Goal: Communication & Community: Connect with others

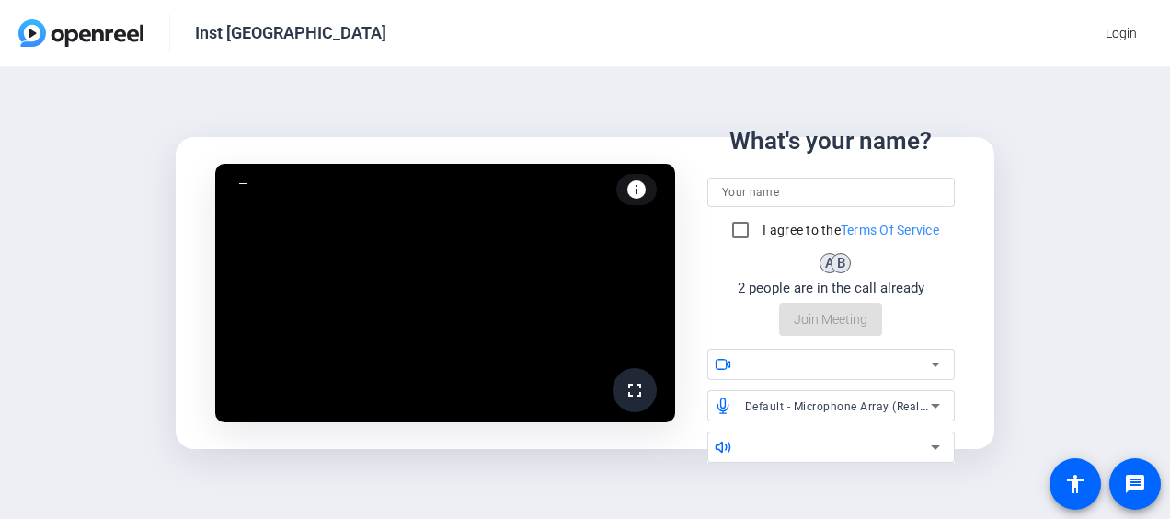
click at [792, 190] on input at bounding box center [831, 192] width 218 height 22
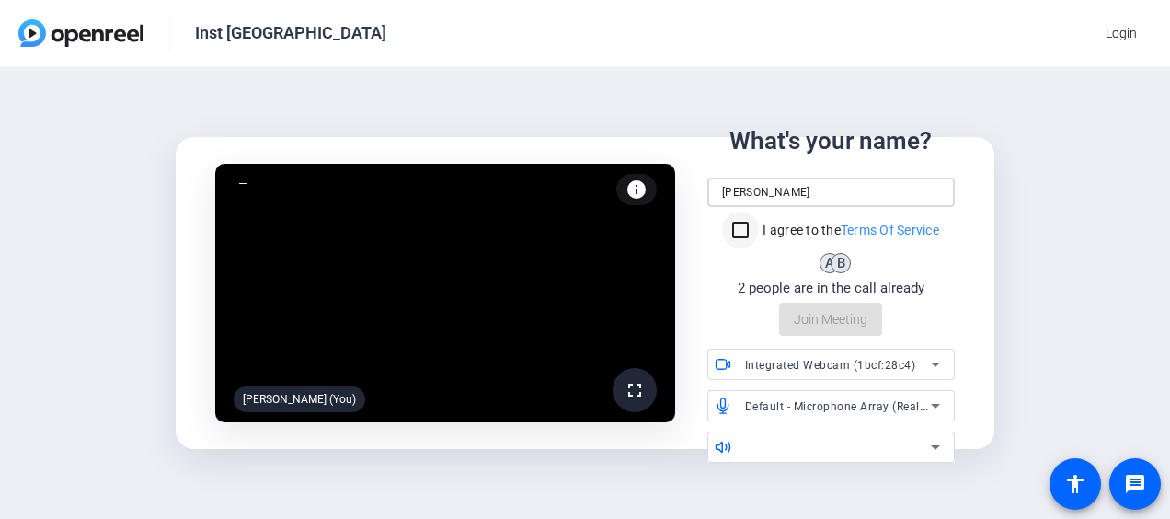
type input "[PERSON_NAME]"
click at [747, 223] on input "I agree to the Terms Of Service" at bounding box center [740, 230] width 37 height 37
checkbox input "true"
click at [929, 402] on icon at bounding box center [936, 406] width 22 height 22
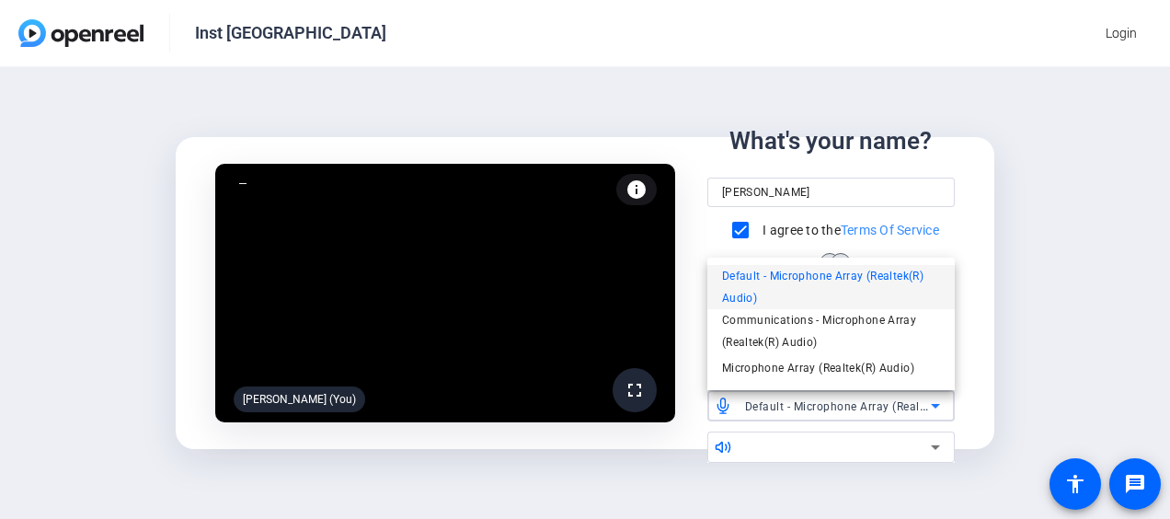
click at [1070, 294] on div at bounding box center [585, 259] width 1170 height 519
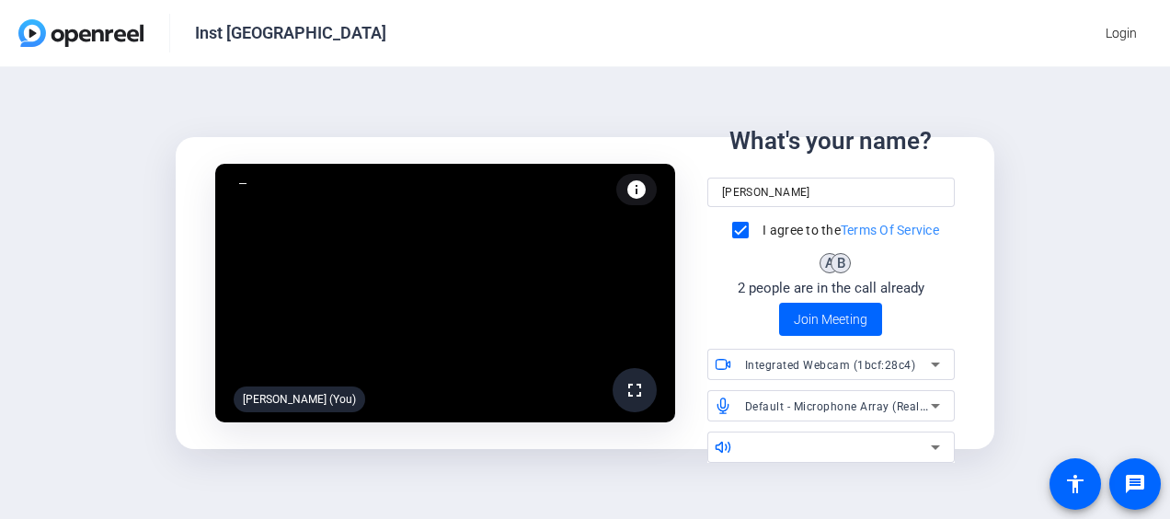
click at [938, 443] on icon at bounding box center [936, 447] width 22 height 22
click at [938, 456] on icon at bounding box center [936, 447] width 22 height 22
click at [1078, 278] on div "fullscreen Dave Raczka (You) info Test your audio and video What's your name? D…" at bounding box center [585, 293] width 1170 height 452
click at [843, 324] on span "Join Meeting" at bounding box center [831, 319] width 74 height 19
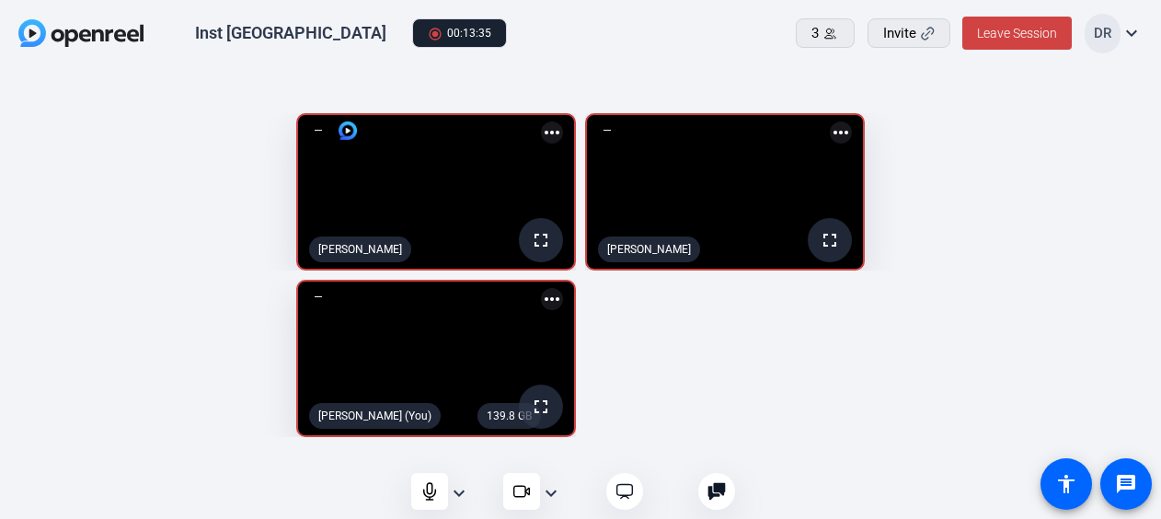
click at [464, 491] on mat-icon "expand_more" at bounding box center [459, 493] width 22 height 22
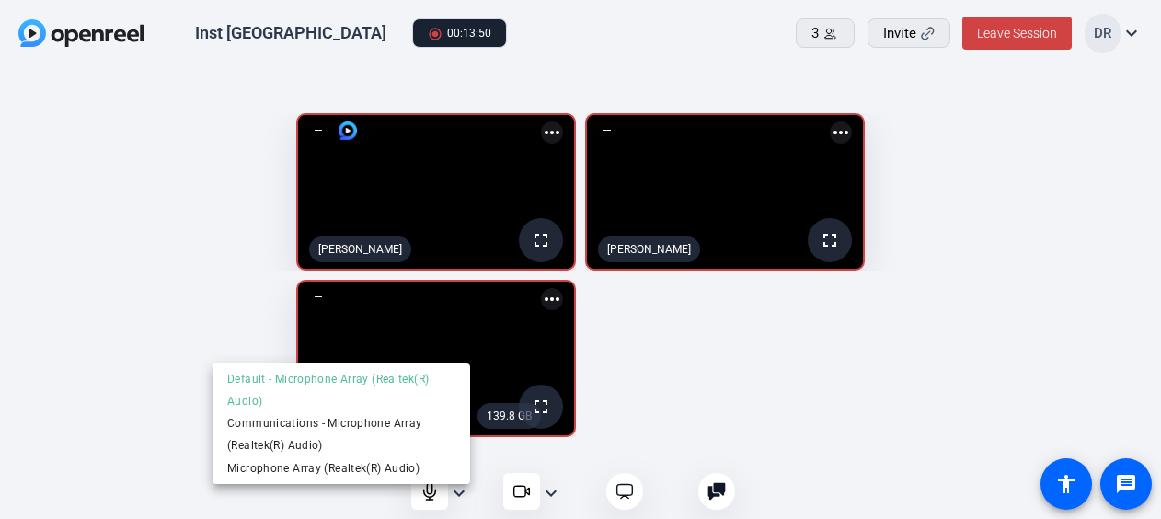
click at [1074, 251] on div at bounding box center [580, 259] width 1161 height 519
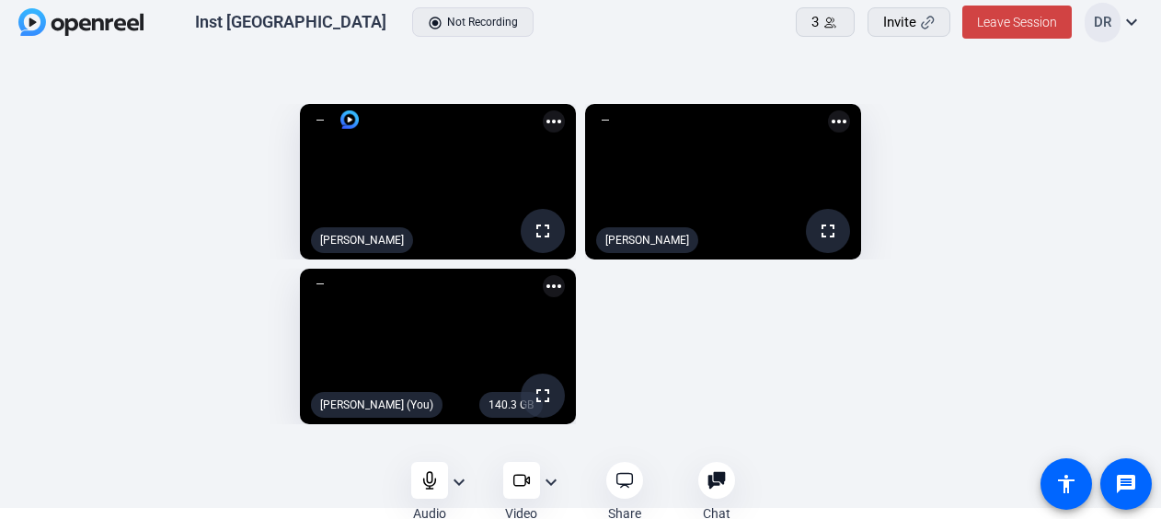
scroll to position [17, 0]
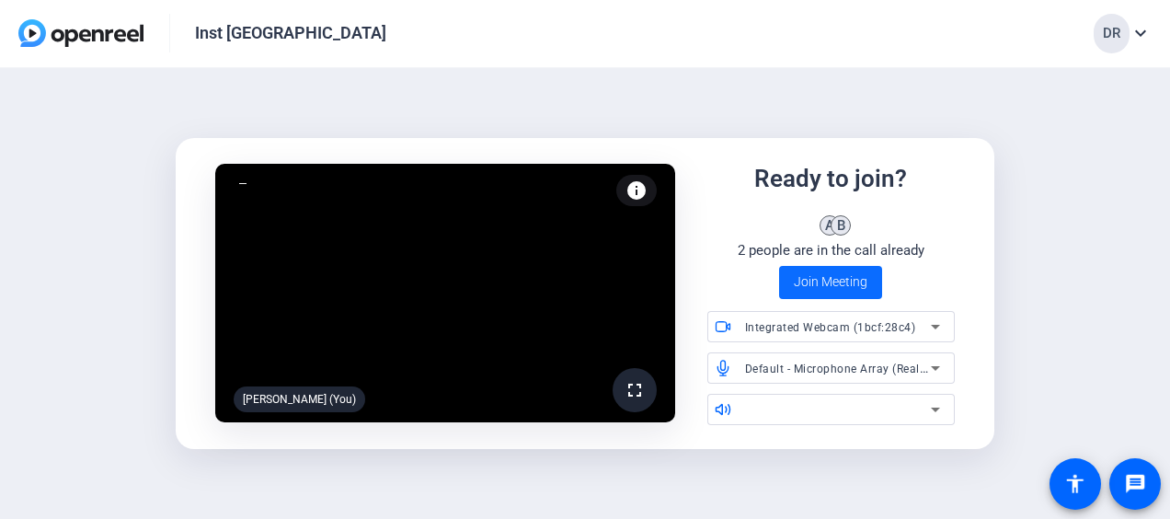
click at [848, 276] on span "Join Meeting" at bounding box center [831, 281] width 74 height 19
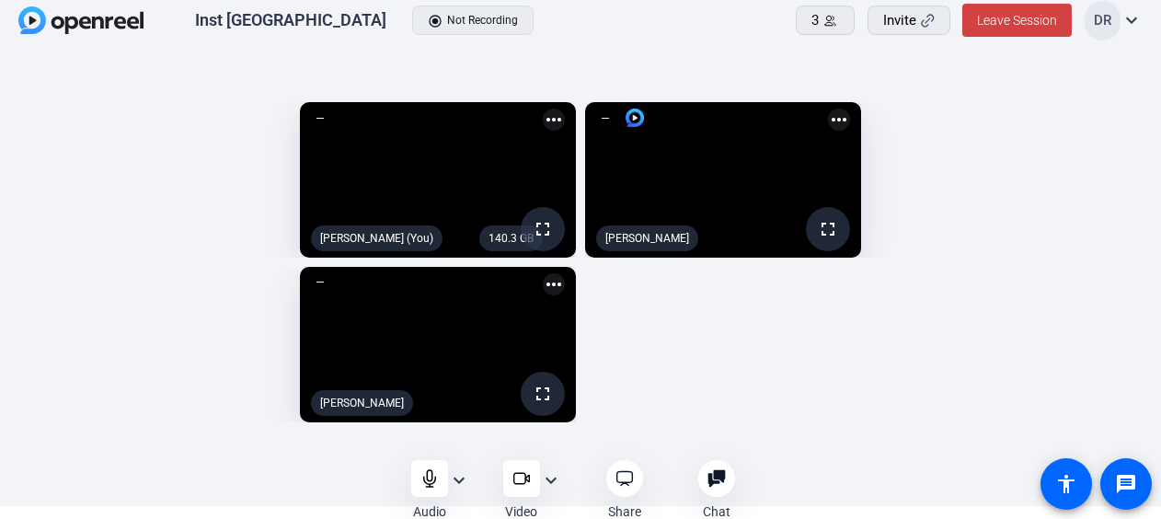
scroll to position [17, 0]
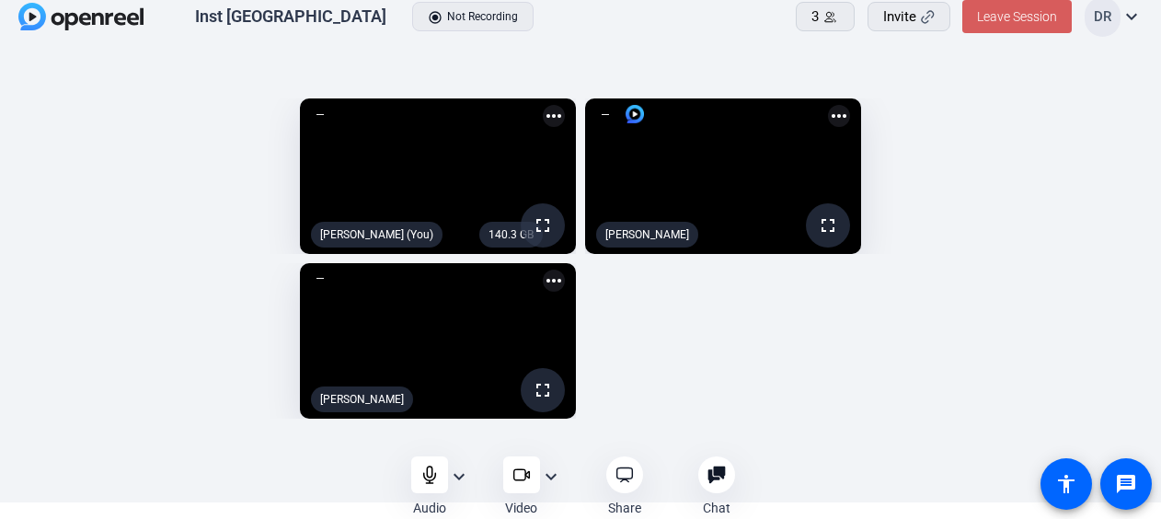
click at [1002, 17] on span "Leave Session" at bounding box center [1017, 16] width 80 height 15
